Goal: Task Accomplishment & Management: Use online tool/utility

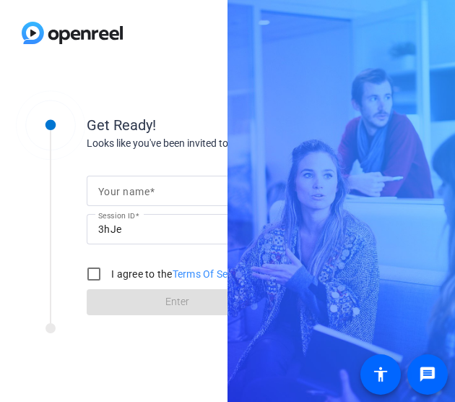
click at [147, 186] on mat-label "Your name" at bounding box center [123, 192] width 51 height 12
click at [147, 186] on input "Your name" at bounding box center [176, 190] width 157 height 17
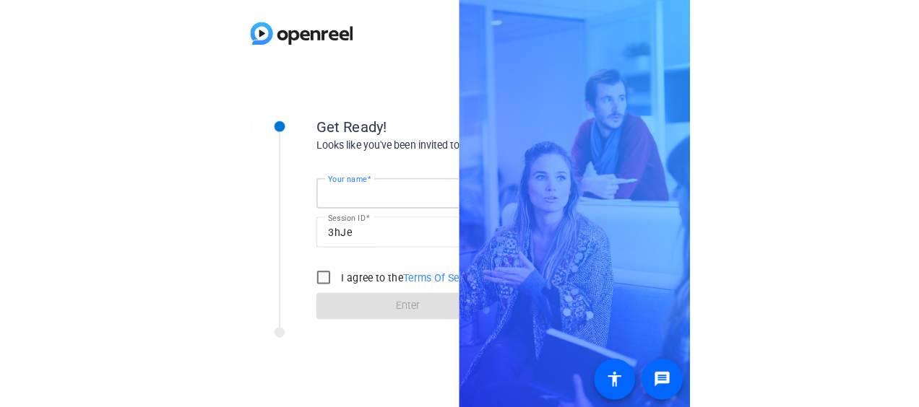
scroll to position [0, 28]
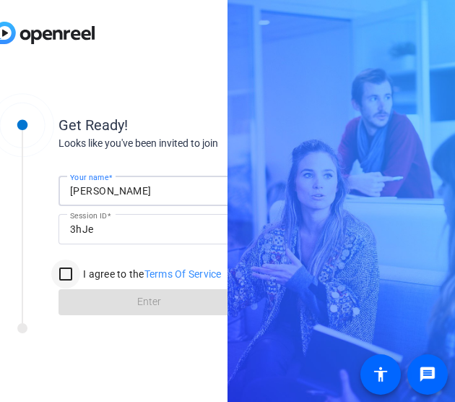
type input "[PERSON_NAME]"
click at [71, 269] on input "I agree to the Terms Of Service" at bounding box center [65, 273] width 29 height 29
checkbox input "true"
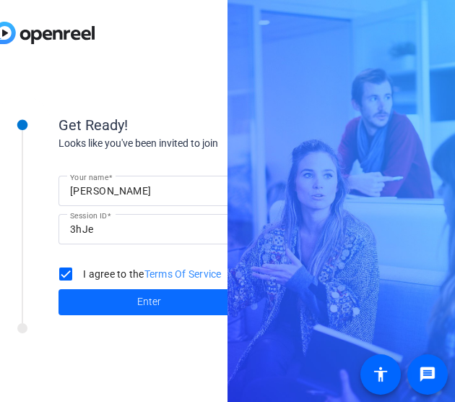
click at [94, 308] on span at bounding box center [148, 302] width 181 height 35
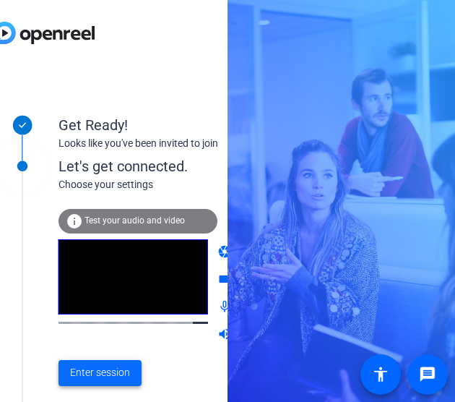
click at [120, 372] on span "Enter session" at bounding box center [100, 372] width 60 height 15
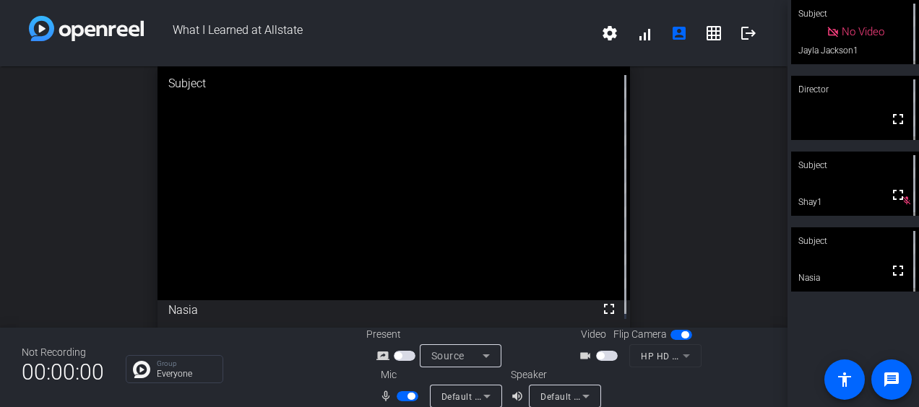
click at [454, 357] on span "button" at bounding box center [607, 356] width 22 height 10
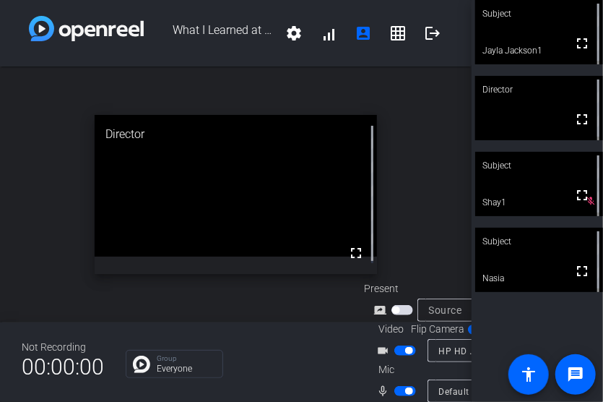
click at [409, 387] on span "button" at bounding box center [408, 390] width 7 height 7
click at [407, 347] on span "button" at bounding box center [408, 350] width 7 height 7
click at [257, 331] on div "Not Recording 00:00:00 Group Everyone Present screen_share_outline Source Video…" at bounding box center [236, 361] width 472 height 79
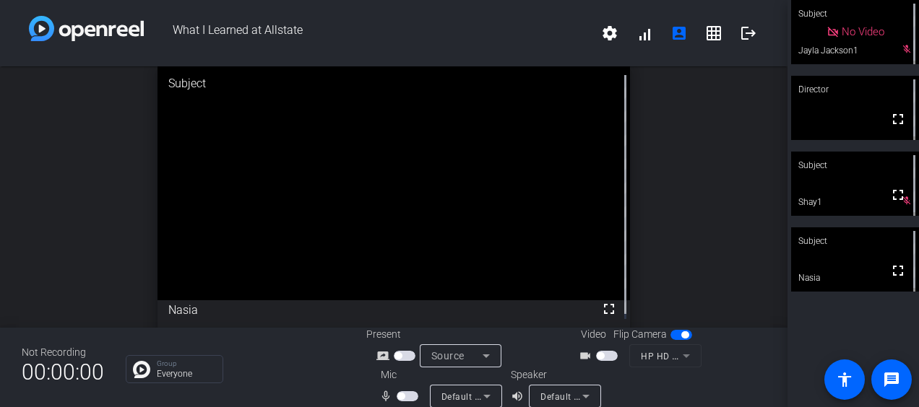
click at [397, 394] on span "button" at bounding box center [400, 396] width 7 height 7
click at [410, 394] on span "button" at bounding box center [410, 396] width 7 height 7
click at [72, 183] on div "open_in_new Subject fullscreen Nasia" at bounding box center [393, 196] width 787 height 261
click at [81, 228] on div "open_in_new Director fullscreen" at bounding box center [393, 196] width 787 height 261
click at [319, 352] on openreel-chat-list "Group Everyone" at bounding box center [235, 368] width 219 height 32
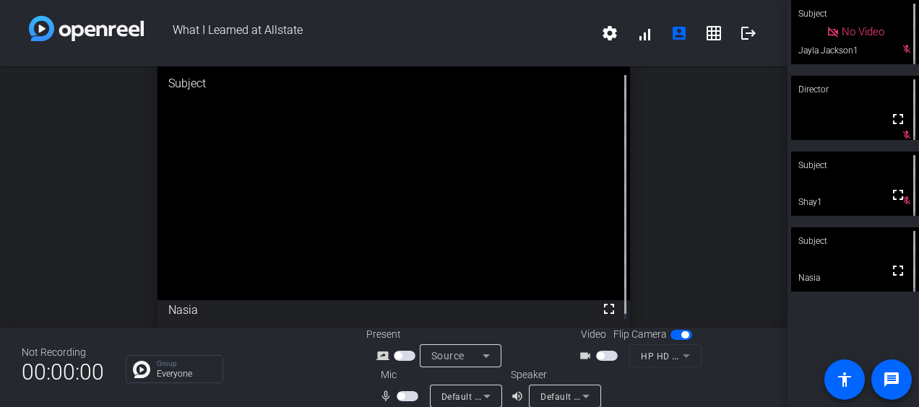
click at [147, 259] on div "open_in_new Subject fullscreen Nasia" at bounding box center [393, 196] width 787 height 261
click at [280, 357] on div "Group Everyone" at bounding box center [235, 369] width 219 height 28
click at [233, 300] on video at bounding box center [393, 182] width 472 height 236
click at [97, 189] on div "open_in_new Subject fullscreen Nasia" at bounding box center [393, 196] width 787 height 261
click at [251, 380] on div "Group Everyone" at bounding box center [235, 369] width 219 height 28
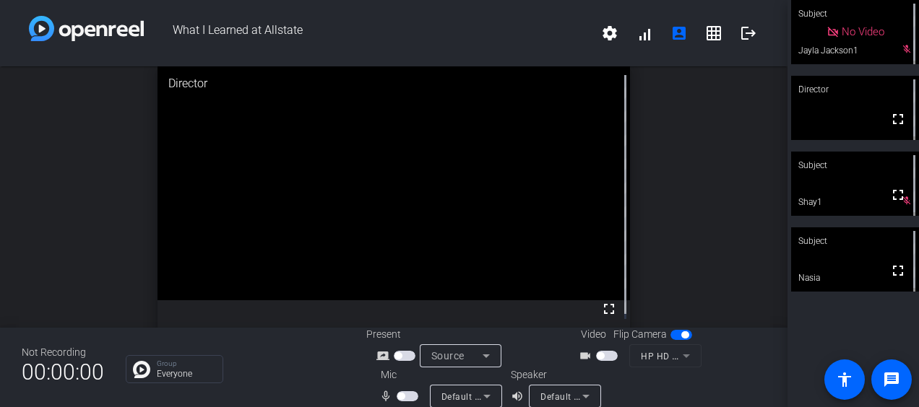
click at [454, 352] on span "button" at bounding box center [607, 356] width 22 height 10
click at [399, 396] on span "button" at bounding box center [400, 396] width 7 height 7
click at [409, 396] on span "button" at bounding box center [410, 396] width 7 height 7
click at [300, 375] on div "Group Everyone" at bounding box center [235, 369] width 219 height 28
click at [407, 401] on mat-slide-toggle at bounding box center [408, 396] width 25 height 15
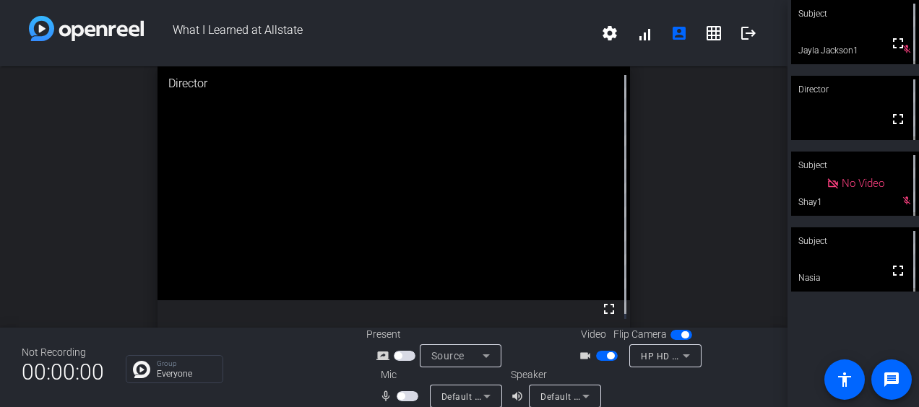
click at [407, 399] on span "button" at bounding box center [407, 396] width 22 height 10
click at [407, 398] on span "button" at bounding box center [410, 396] width 7 height 7
click at [454, 220] on div "open_in_new Director fullscreen" at bounding box center [393, 196] width 787 height 261
click at [399, 394] on span "button" at bounding box center [400, 396] width 7 height 7
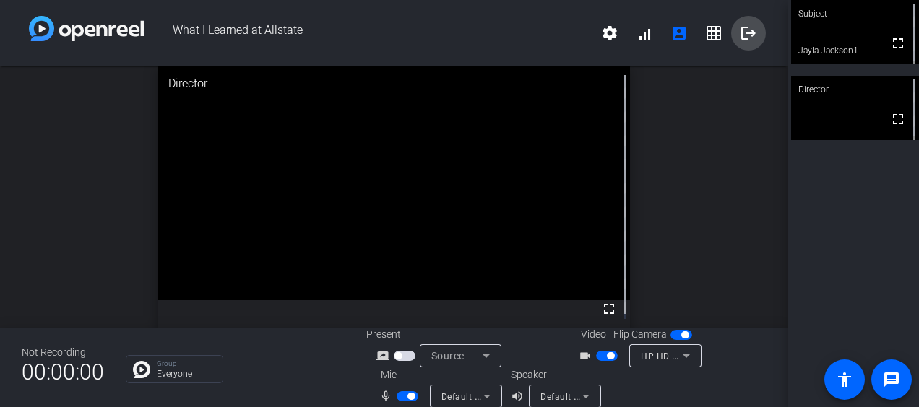
click at [454, 37] on mat-icon "logout" at bounding box center [748, 33] width 17 height 17
